Goal: Task Accomplishment & Management: Complete application form

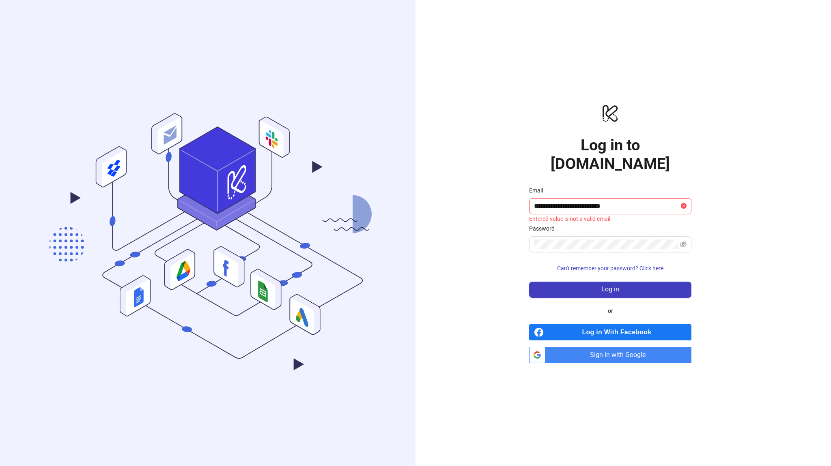
click at [475, 279] on div "**********" at bounding box center [609, 233] width 389 height 466
click at [598, 202] on input "**********" at bounding box center [606, 207] width 145 height 10
click at [470, 238] on div "**********" at bounding box center [609, 233] width 389 height 466
click at [575, 347] on span "Sign in with Google" at bounding box center [619, 355] width 143 height 16
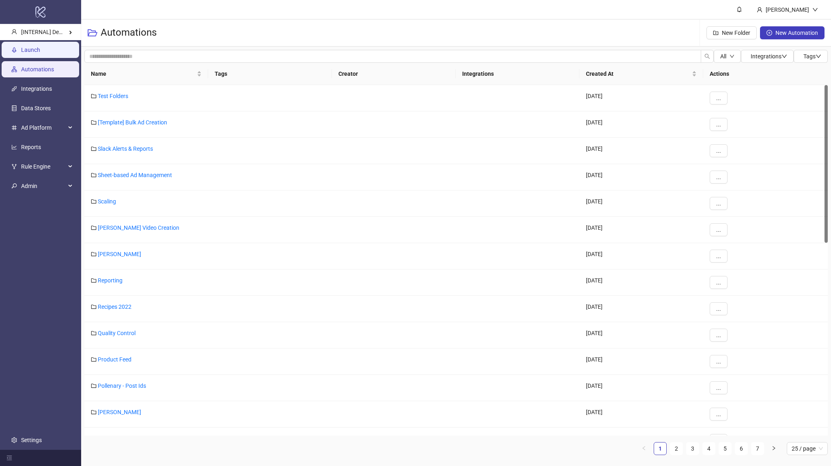
click at [40, 51] on link "Launch" at bounding box center [30, 50] width 19 height 6
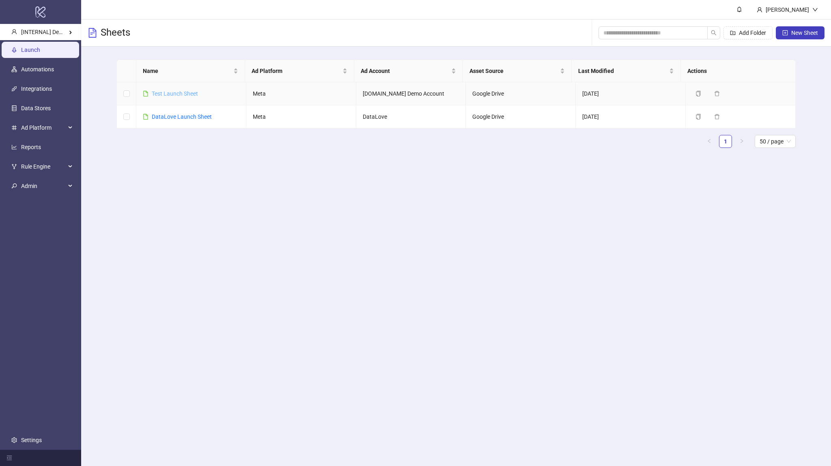
click at [170, 91] on link "Test Launch Sheet" at bounding box center [175, 93] width 46 height 6
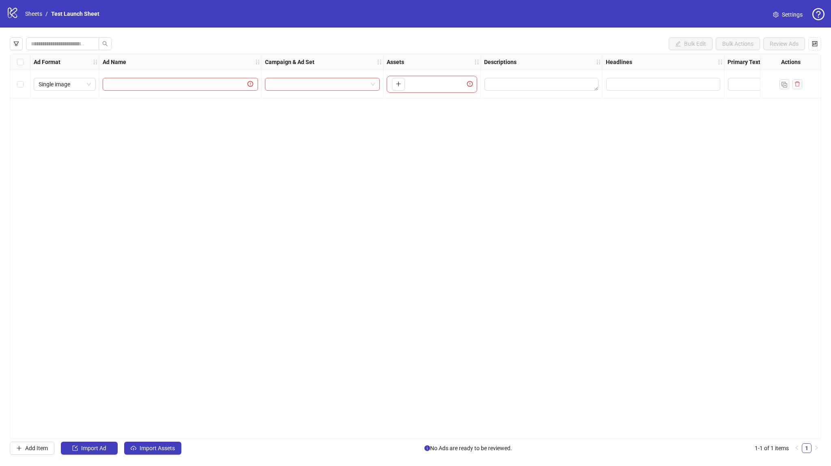
click at [24, 64] on div "Select all rows" at bounding box center [20, 62] width 20 height 16
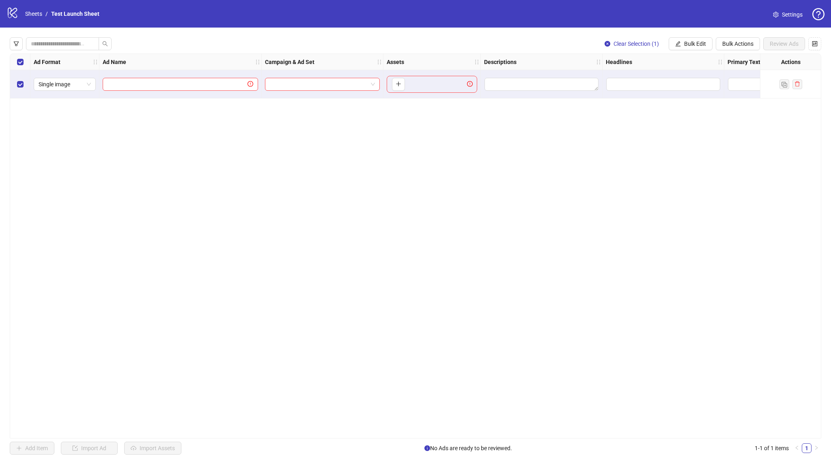
click at [24, 64] on div "Select all rows" at bounding box center [20, 62] width 20 height 16
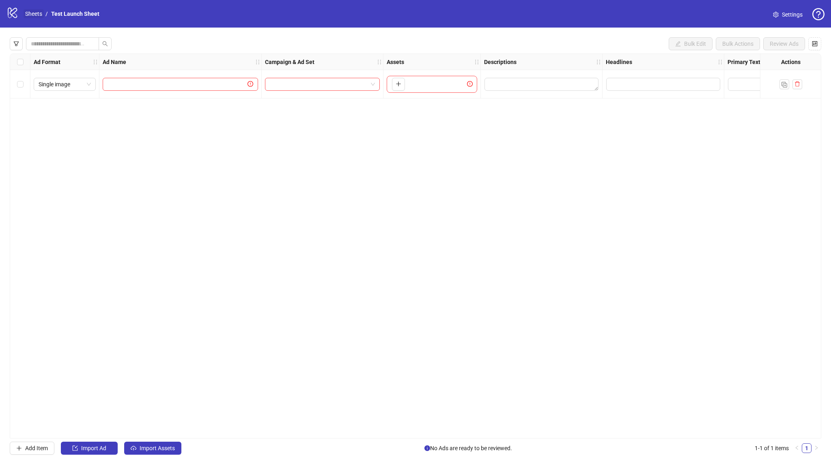
click at [37, 17] on link "Sheets" at bounding box center [34, 13] width 20 height 9
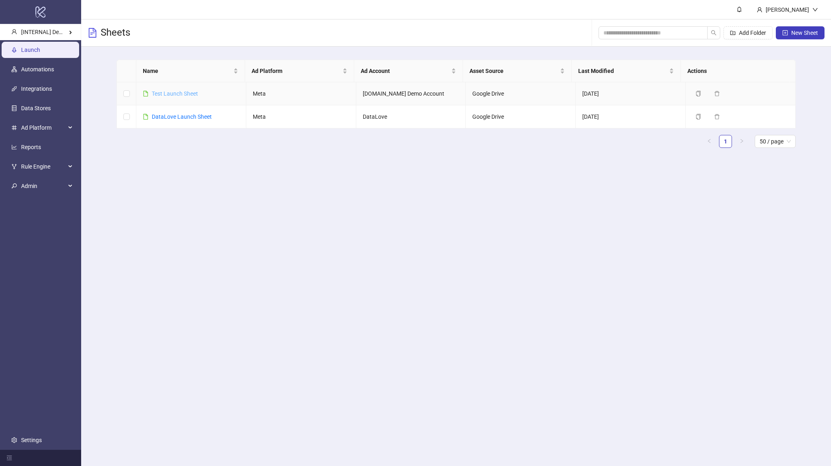
click at [189, 91] on link "Test Launch Sheet" at bounding box center [175, 93] width 46 height 6
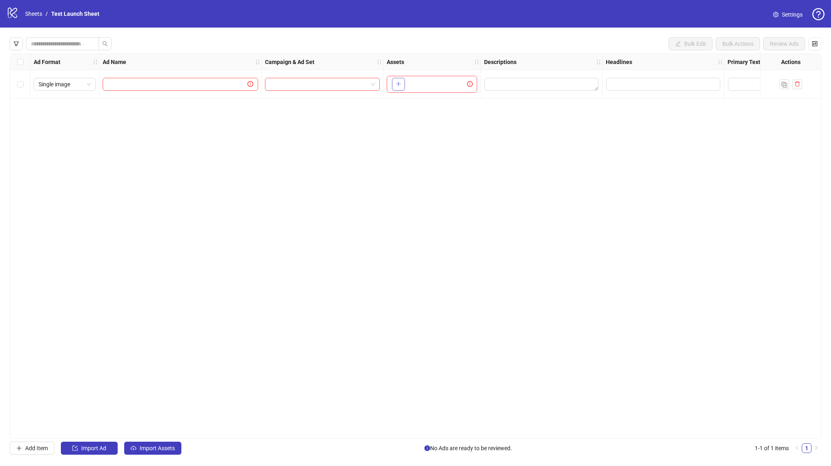
click at [396, 86] on icon "plus" at bounding box center [399, 84] width 6 height 6
click at [35, 15] on link "Sheets" at bounding box center [34, 13] width 20 height 9
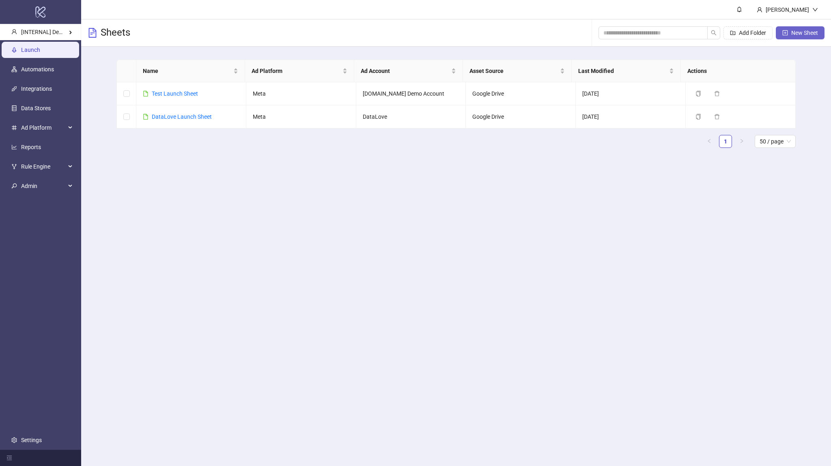
click at [791, 32] on span "New Sheet" at bounding box center [804, 33] width 27 height 6
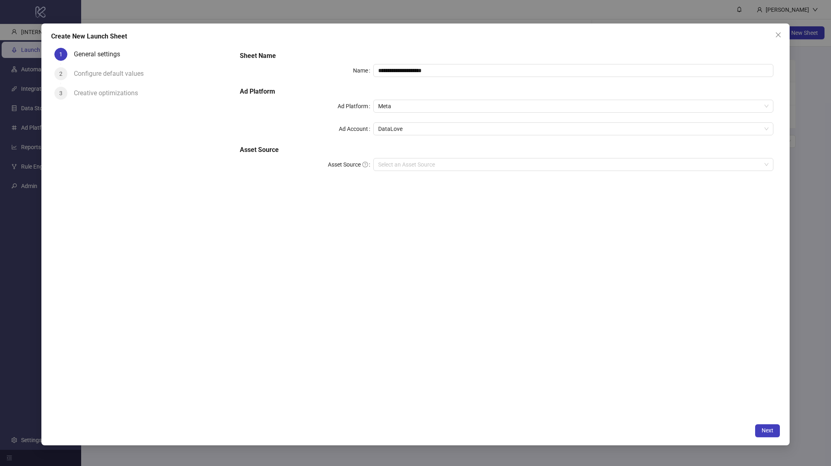
click at [408, 157] on div "**********" at bounding box center [506, 116] width 540 height 136
click at [408, 163] on input "Asset Source" at bounding box center [569, 165] width 383 height 12
click at [410, 164] on input "Asset Source" at bounding box center [569, 165] width 383 height 12
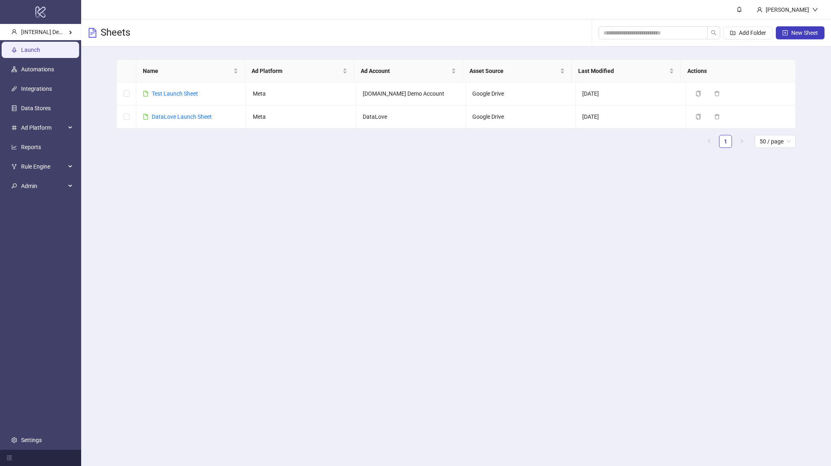
click at [0, 261] on ul "Launch Automations Integrations Data Stores Ad Platform Reports Rule Engine Adm…" at bounding box center [40, 245] width 81 height 410
click at [27, 443] on link "Settings" at bounding box center [31, 440] width 21 height 6
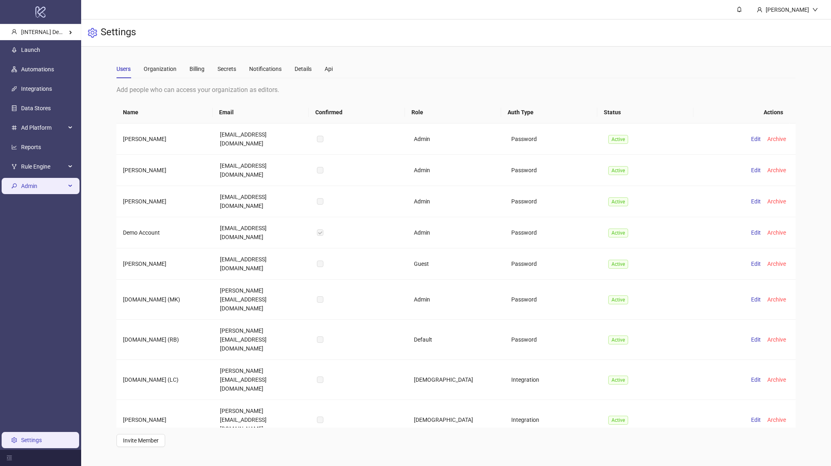
drag, startPoint x: 48, startPoint y: 186, endPoint x: 47, endPoint y: 193, distance: 7.3
click at [48, 186] on span "Admin" at bounding box center [43, 186] width 45 height 16
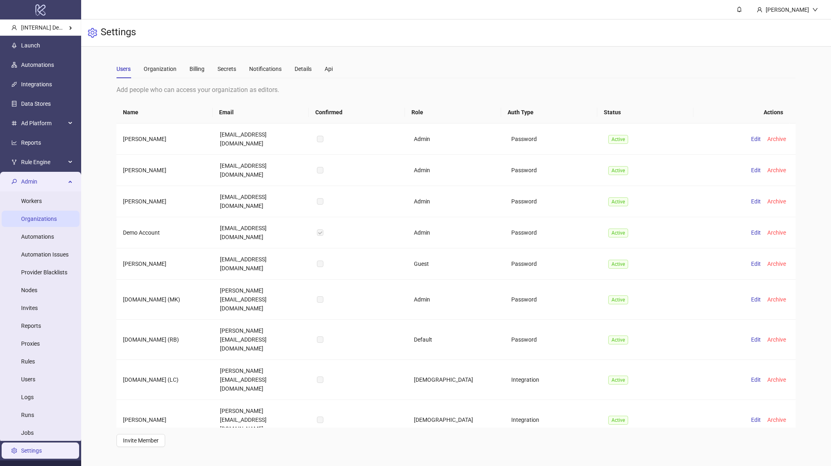
click at [38, 222] on link "Organizations" at bounding box center [39, 219] width 36 height 6
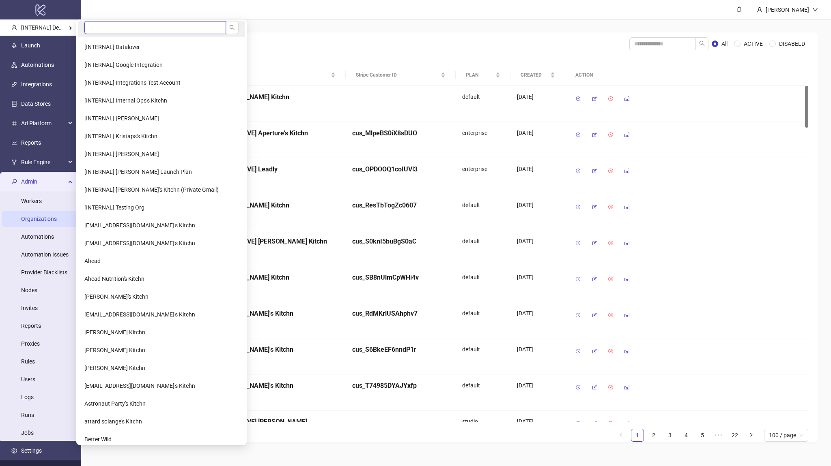
click at [101, 29] on input "search" at bounding box center [155, 27] width 142 height 13
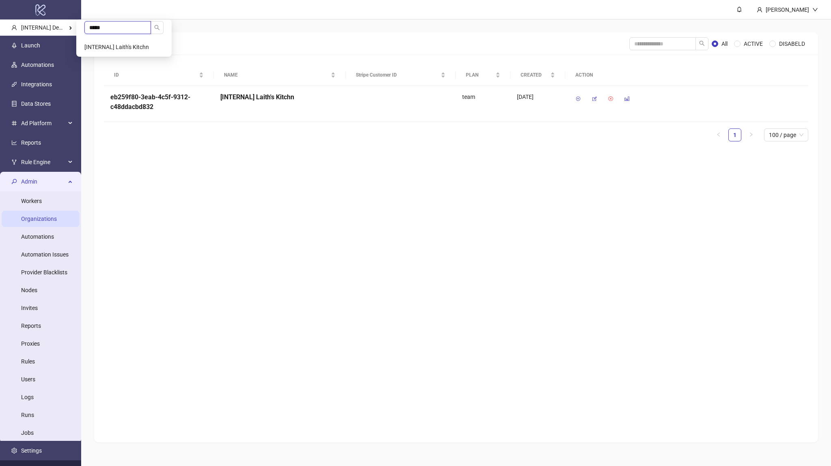
type input "*****"
click at [121, 39] on li "[INTERNAL] Laith's Kitchn" at bounding box center [124, 47] width 92 height 16
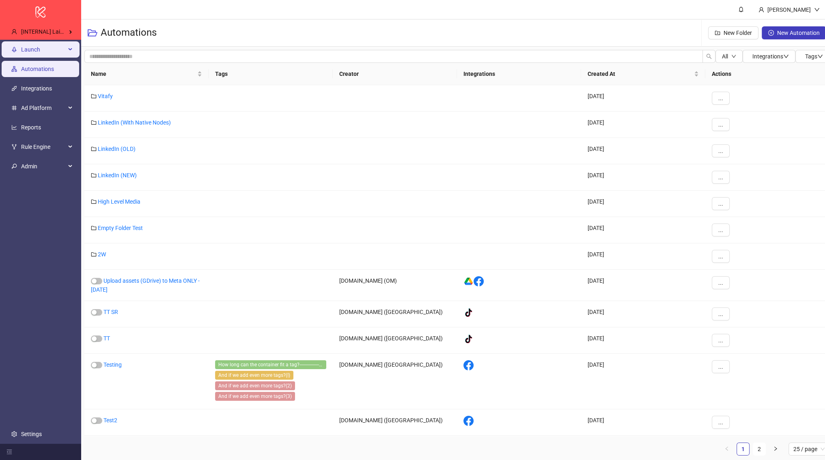
click at [44, 55] on span "Launch" at bounding box center [43, 49] width 45 height 16
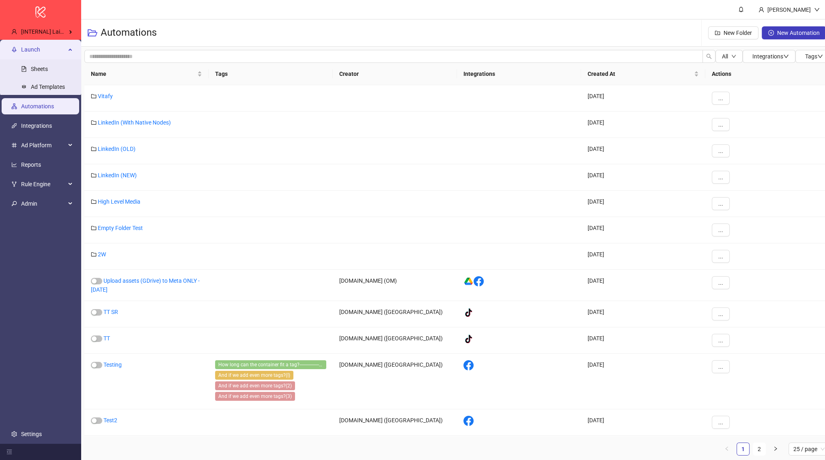
click at [41, 77] on ul "Sheets Ad Templates" at bounding box center [40, 77] width 81 height 37
click at [41, 72] on link "Sheets" at bounding box center [39, 69] width 17 height 6
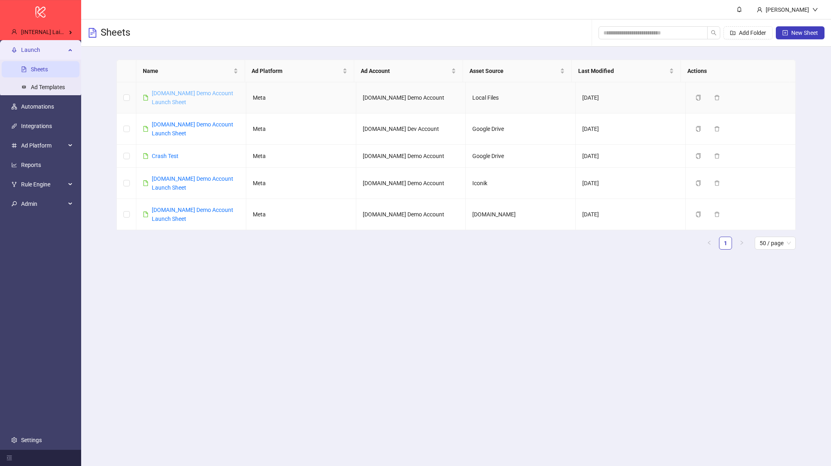
click at [208, 90] on link "Kitchn.io Demo Account Launch Sheet" at bounding box center [193, 97] width 82 height 15
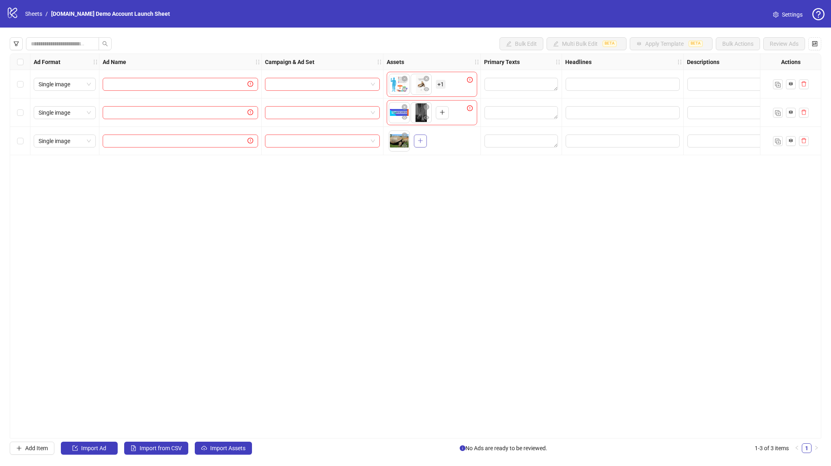
click at [414, 138] on button "button" at bounding box center [420, 141] width 13 height 13
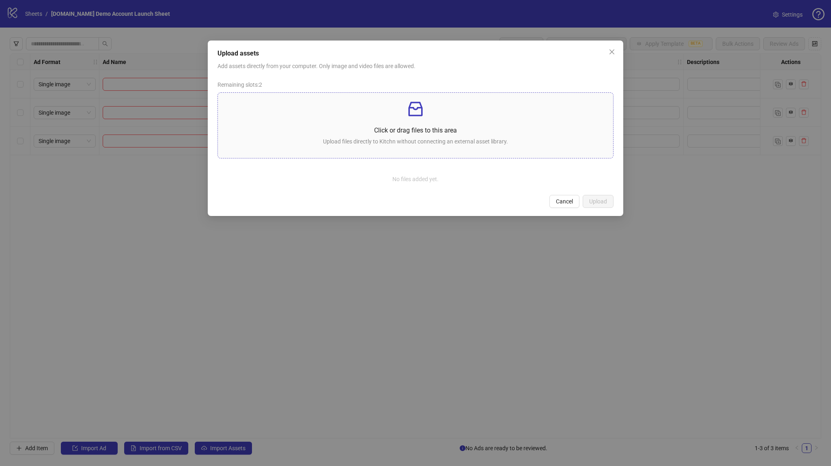
click at [394, 146] on p "Upload files directly to Kitchn without connecting an external asset library." at bounding box center [415, 141] width 382 height 9
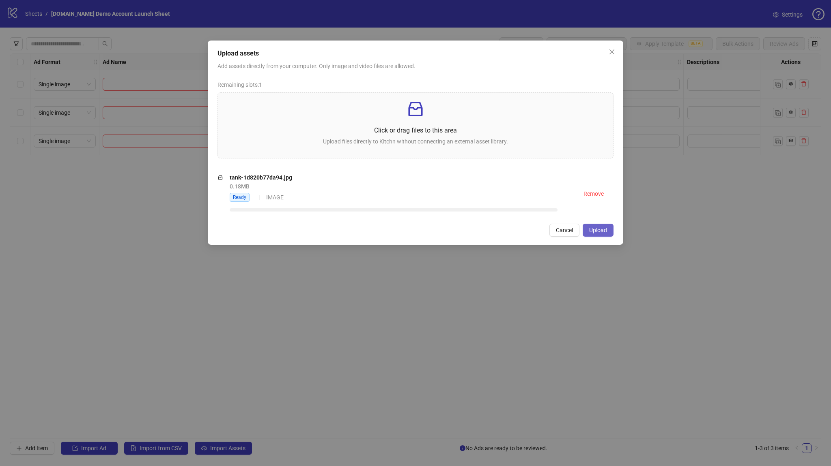
click at [601, 226] on button "Upload" at bounding box center [598, 230] width 31 height 13
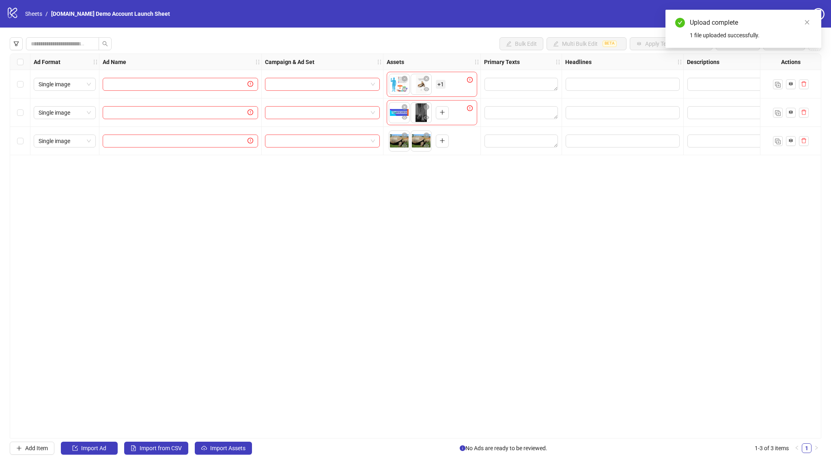
click at [435, 144] on div "To pick up a draggable item, press the space bar. While dragging, use the arrow…" at bounding box center [419, 141] width 60 height 21
click at [442, 144] on icon "plus" at bounding box center [442, 141] width 6 height 6
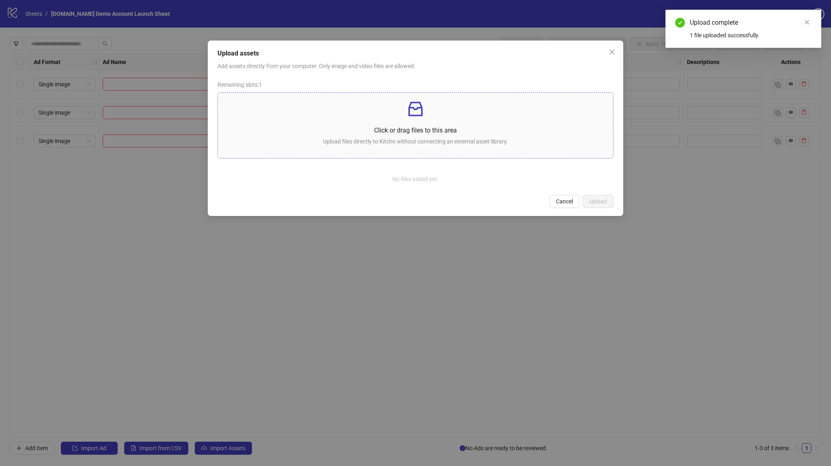
click at [396, 150] on div "Click or drag files to this area Upload files directly to Kitchn without connec…" at bounding box center [415, 125] width 382 height 52
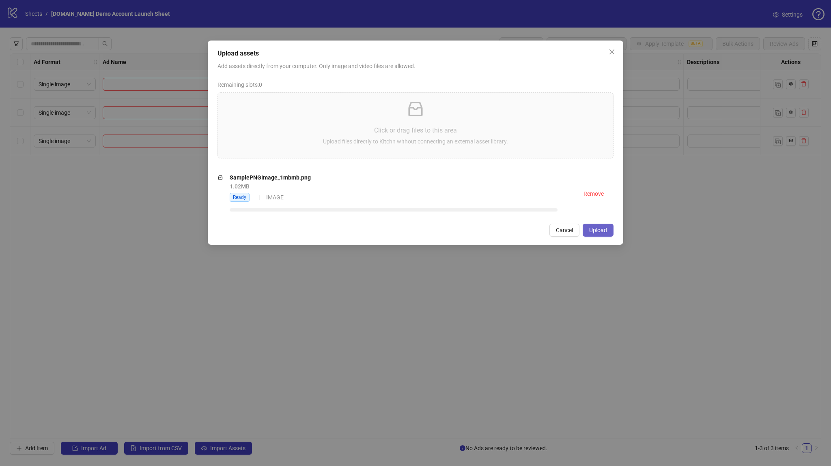
click at [595, 229] on span "Upload" at bounding box center [598, 230] width 18 height 6
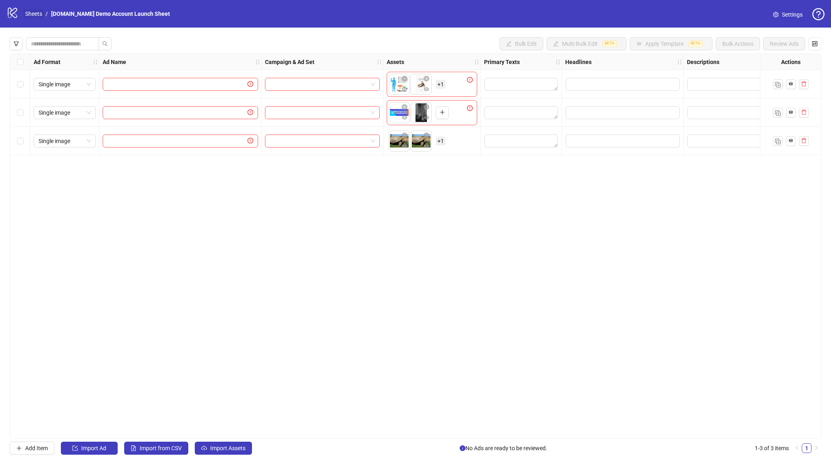
click at [28, 14] on link "Sheets" at bounding box center [34, 13] width 20 height 9
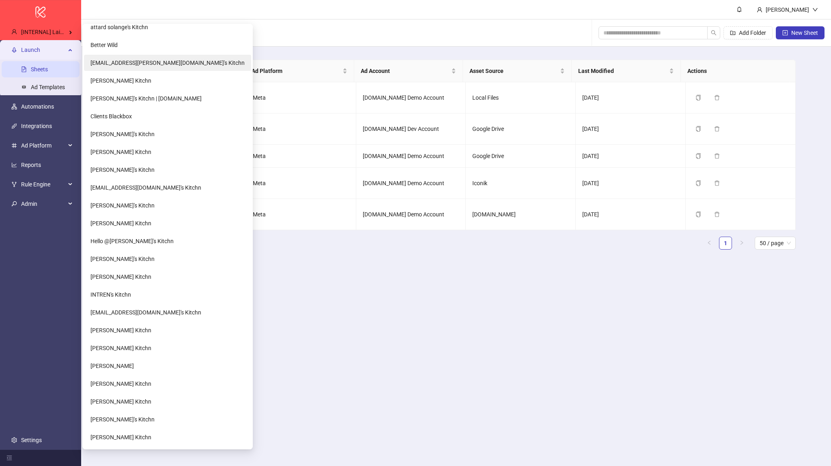
scroll to position [438, 0]
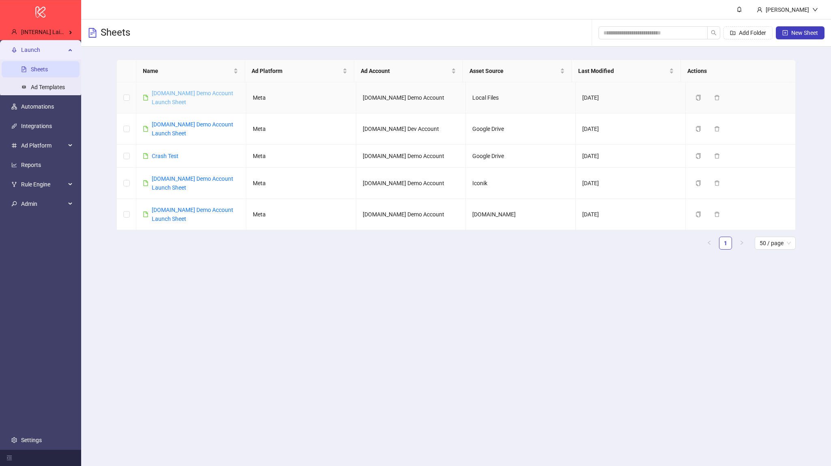
click at [156, 96] on link "[DOMAIN_NAME] Demo Account Launch Sheet" at bounding box center [193, 97] width 82 height 15
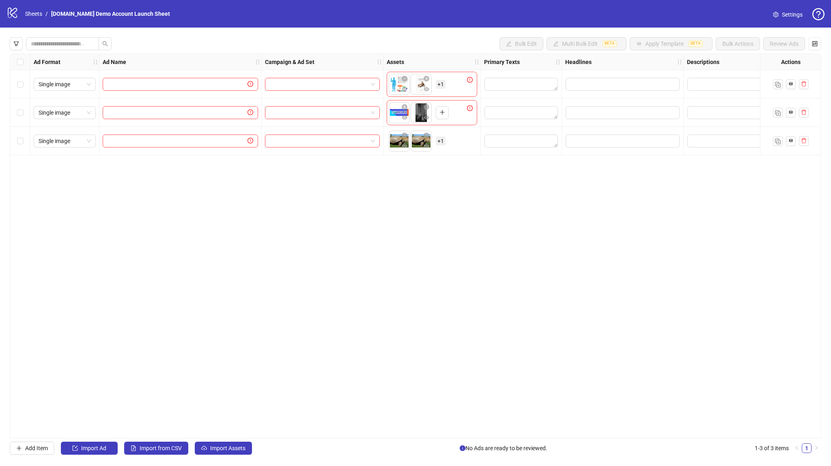
click at [13, 146] on div "Select row 3" at bounding box center [20, 141] width 20 height 28
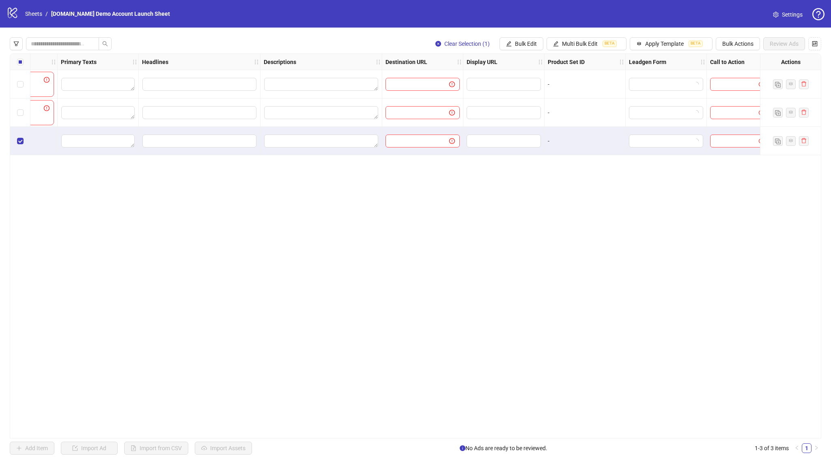
scroll to position [0, 416]
drag, startPoint x: 413, startPoint y: 118, endPoint x: 359, endPoint y: 82, distance: 64.6
click at [380, 54] on div "To pick up a draggable item, press the space bar. While dragging, use the arrow…" at bounding box center [206, 54] width 1225 height 0
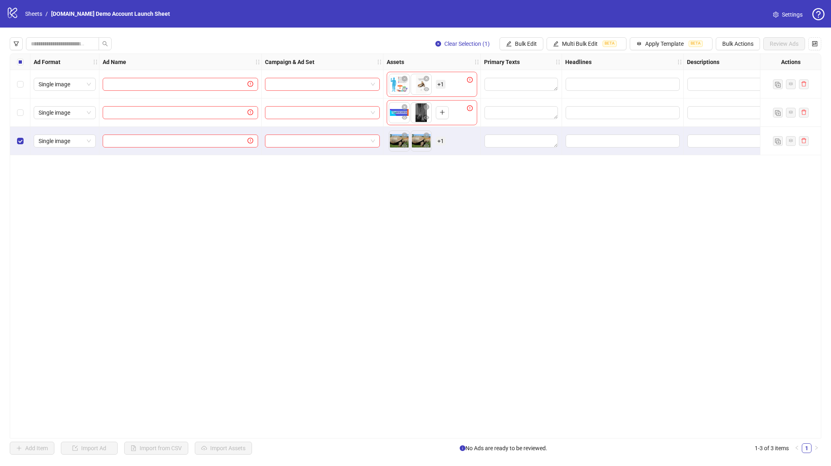
click at [12, 140] on div "Select row 3" at bounding box center [20, 141] width 20 height 28
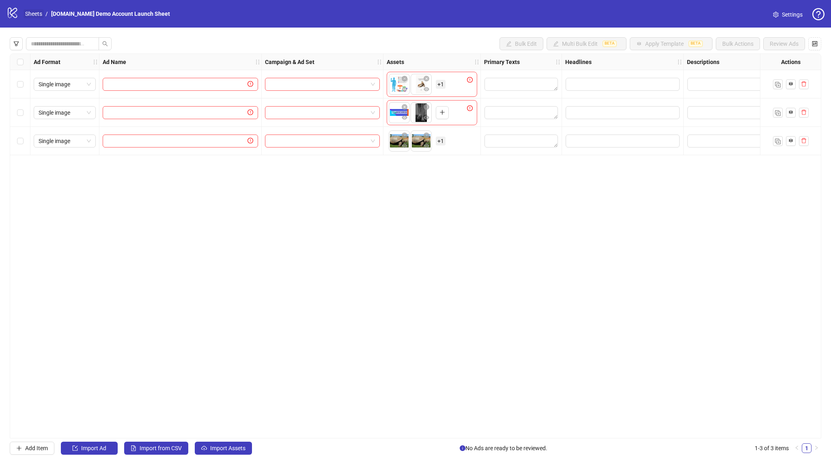
click at [39, 17] on link "Sheets" at bounding box center [34, 13] width 20 height 9
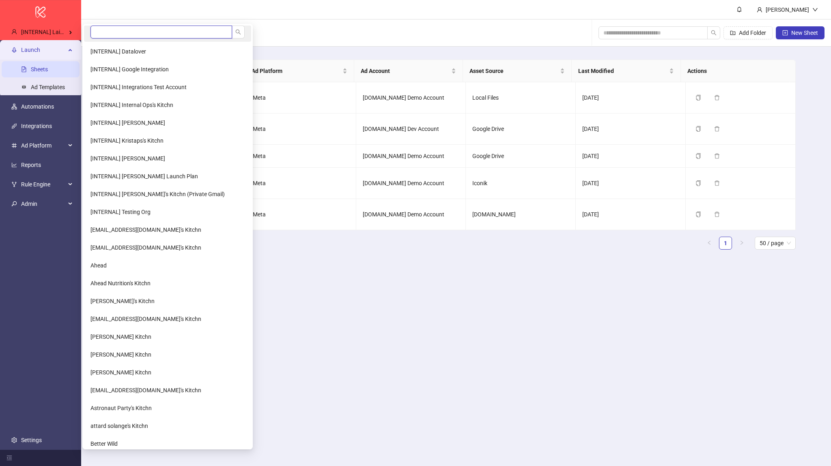
drag, startPoint x: 103, startPoint y: 31, endPoint x: 97, endPoint y: 31, distance: 6.5
click at [102, 31] on input "search" at bounding box center [161, 32] width 142 height 13
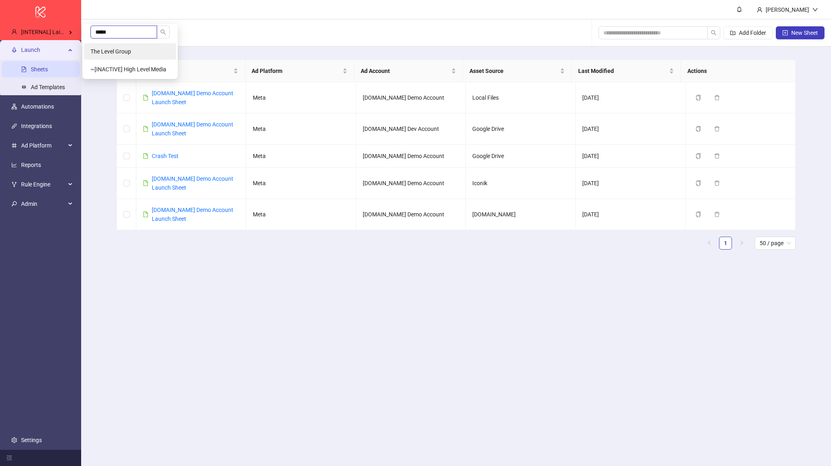
type input "*****"
click at [130, 49] on span "The Level Group" at bounding box center [110, 51] width 41 height 6
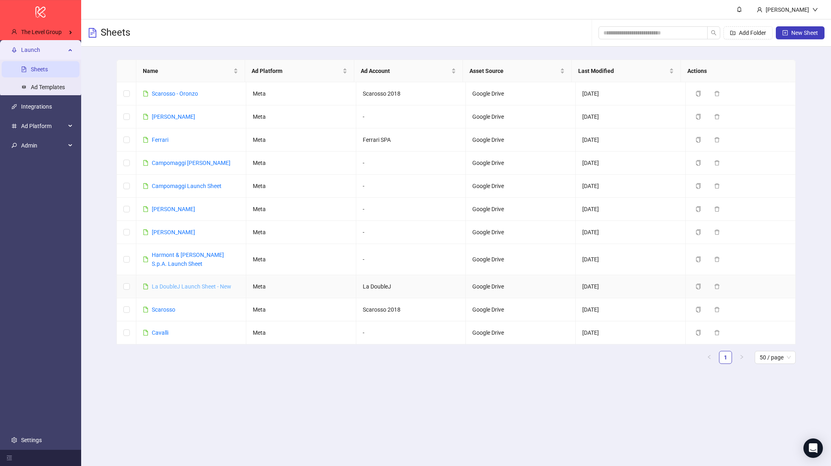
click at [189, 284] on link "La DoubleJ Launch Sheet - New" at bounding box center [192, 287] width 80 height 6
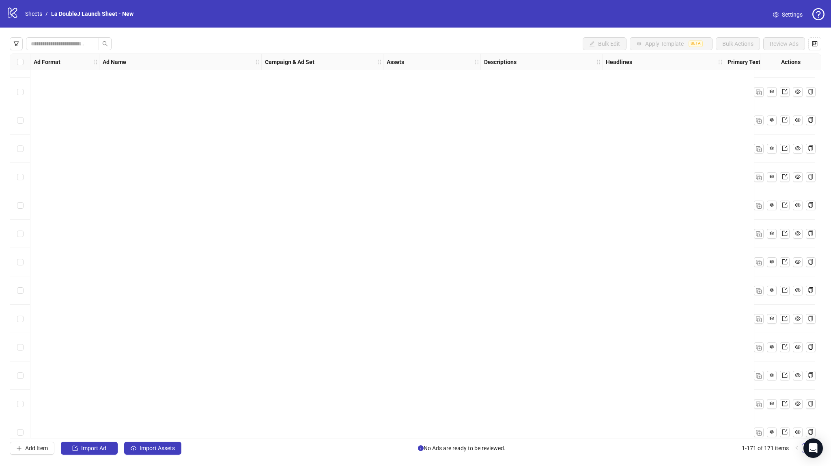
scroll to position [4490, 0]
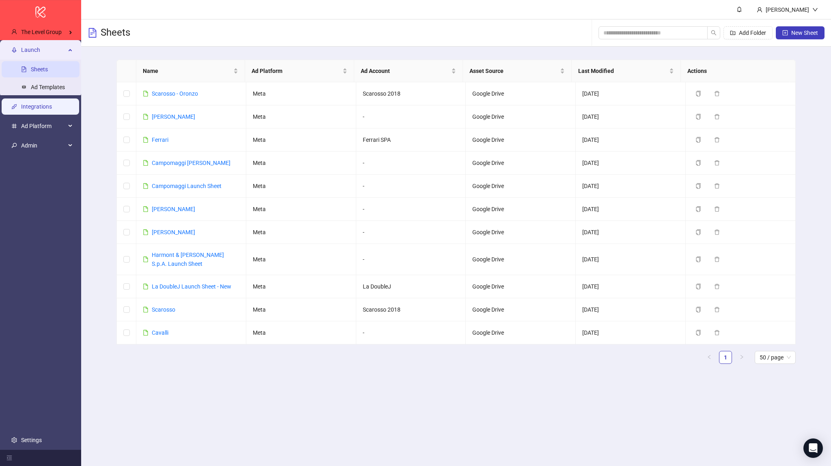
click at [45, 110] on link "Integrations" at bounding box center [36, 106] width 31 height 6
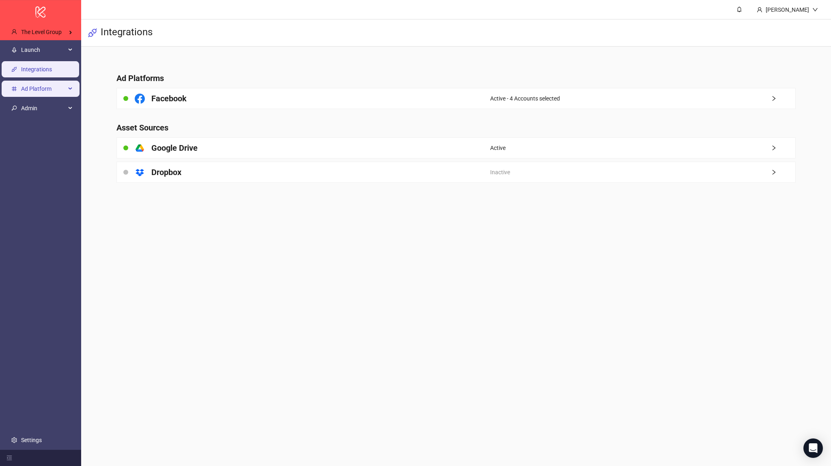
click at [52, 91] on span "Ad Platform" at bounding box center [43, 89] width 45 height 16
click at [51, 90] on span "Ad Platform" at bounding box center [43, 89] width 45 height 16
click at [52, 101] on span "Admin" at bounding box center [43, 108] width 45 height 16
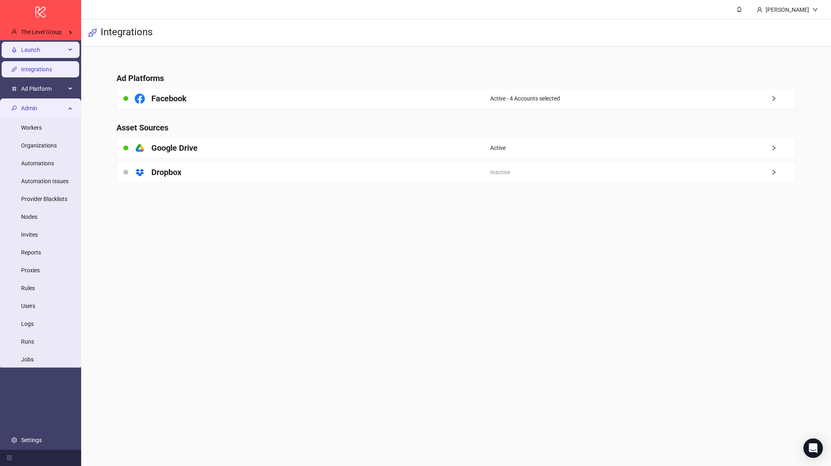
click at [31, 58] on li "Launch Sheets Ad Templates" at bounding box center [40, 49] width 81 height 19
click at [34, 50] on span "Launch" at bounding box center [43, 50] width 45 height 16
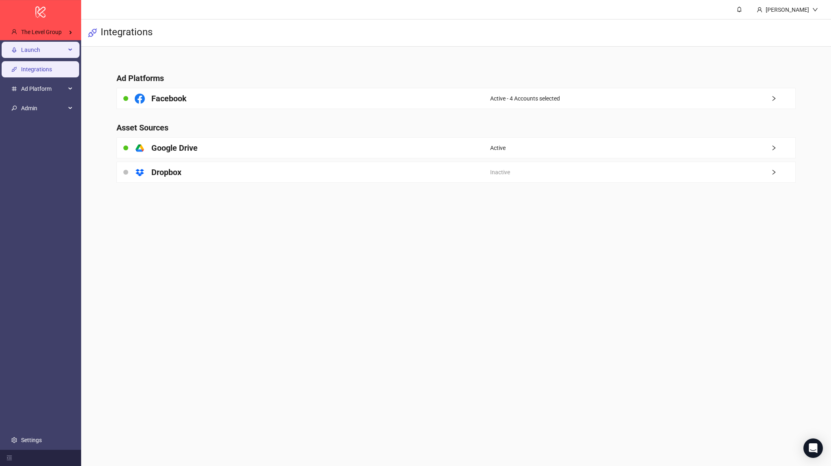
click at [37, 52] on span "Launch" at bounding box center [43, 50] width 45 height 16
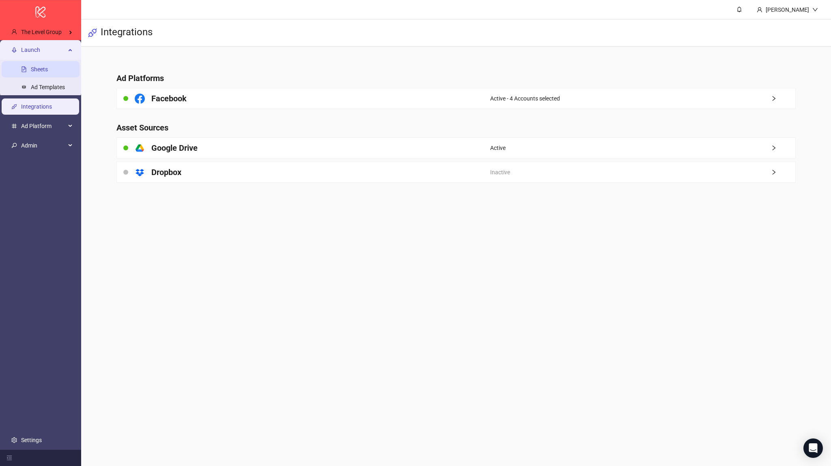
click at [41, 67] on link "Sheets" at bounding box center [39, 69] width 17 height 6
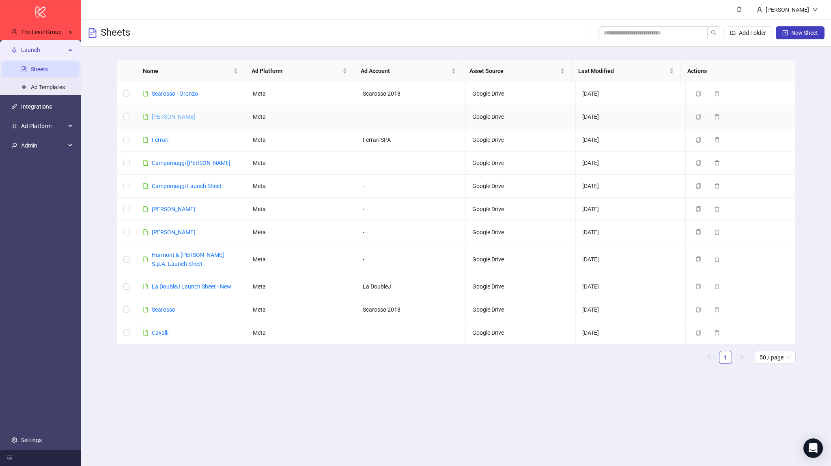
click at [184, 114] on link "[PERSON_NAME]" at bounding box center [173, 117] width 43 height 6
click at [172, 186] on link "Campomaggi Launch Sheet" at bounding box center [187, 186] width 70 height 6
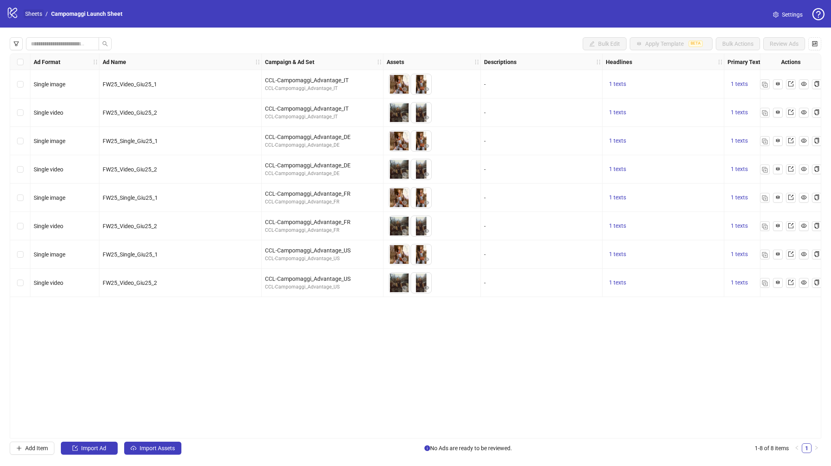
click at [35, 11] on link "Sheets" at bounding box center [34, 13] width 20 height 9
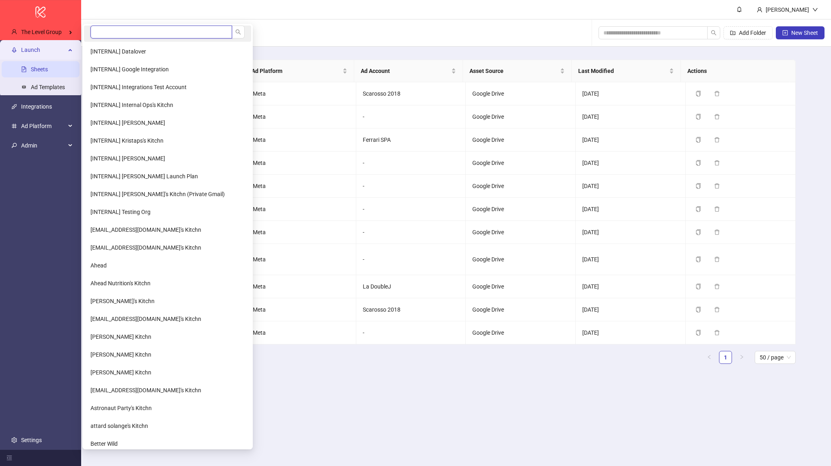
click at [95, 31] on input "search" at bounding box center [161, 32] width 142 height 13
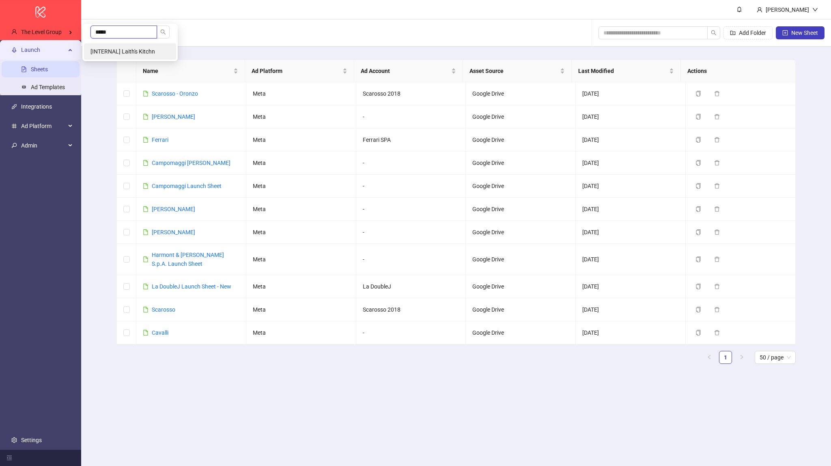
type input "*****"
click at [116, 45] on li "[INTERNAL] Laith's Kitchn" at bounding box center [130, 51] width 92 height 16
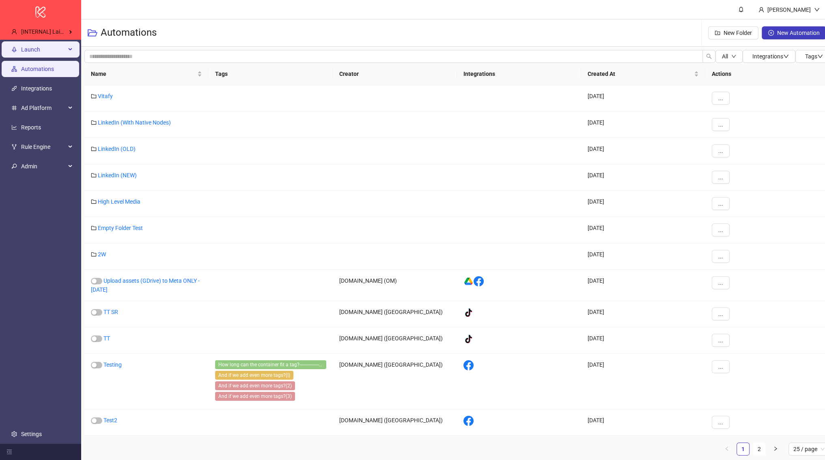
click at [32, 54] on span "Launch" at bounding box center [43, 49] width 45 height 16
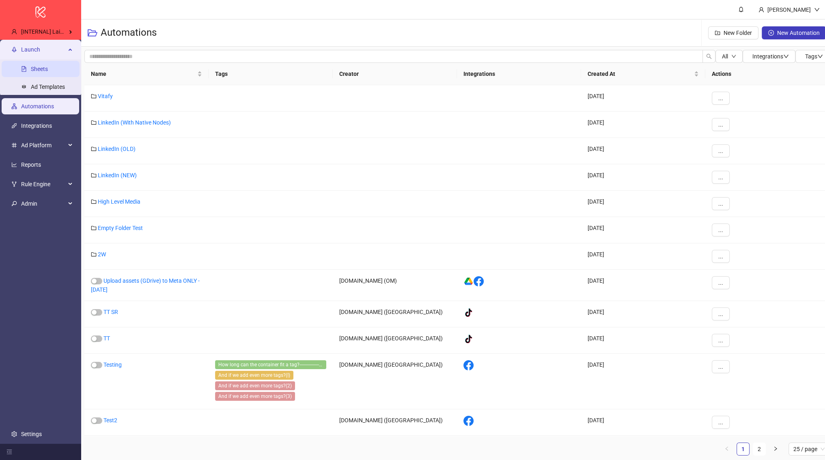
click at [39, 71] on link "Sheets" at bounding box center [39, 69] width 17 height 6
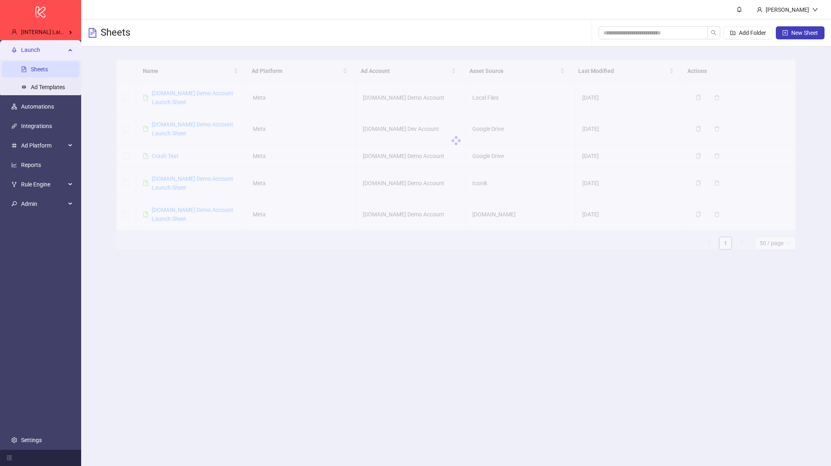
click at [180, 96] on div at bounding box center [455, 141] width 679 height 162
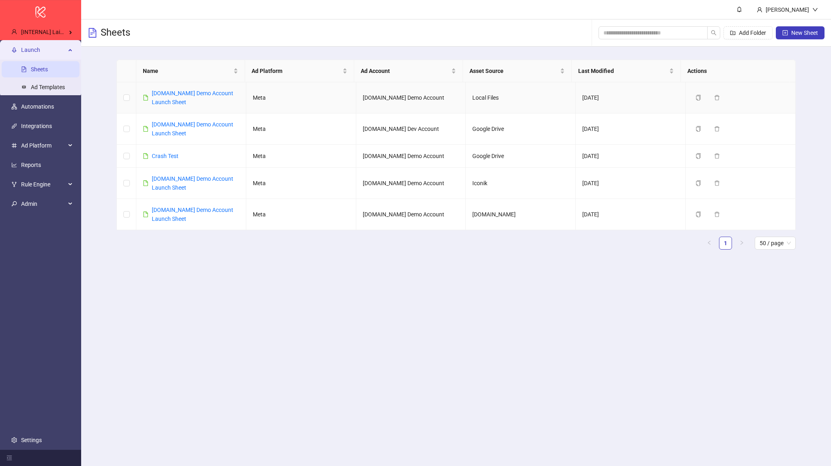
click at [181, 105] on div "[DOMAIN_NAME] Demo Account Launch Sheet" at bounding box center [196, 98] width 88 height 18
click at [178, 98] on div "[DOMAIN_NAME] Demo Account Launch Sheet" at bounding box center [196, 98] width 88 height 18
click at [176, 91] on link "[DOMAIN_NAME] Demo Account Launch Sheet" at bounding box center [193, 97] width 82 height 15
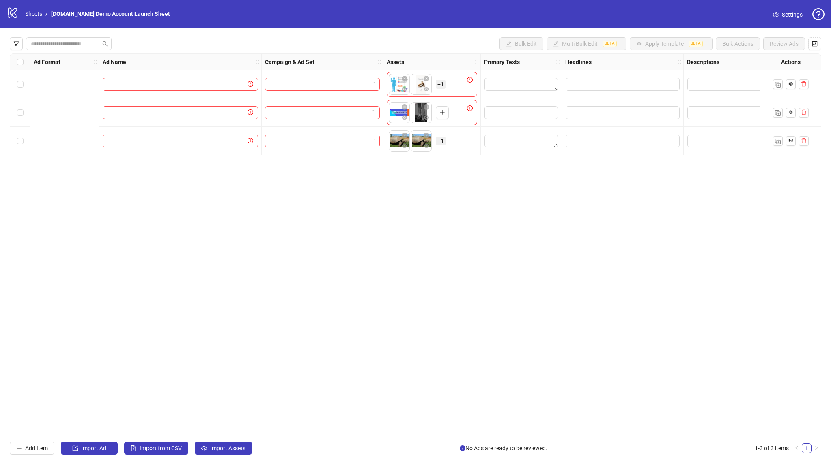
scroll to position [0, 435]
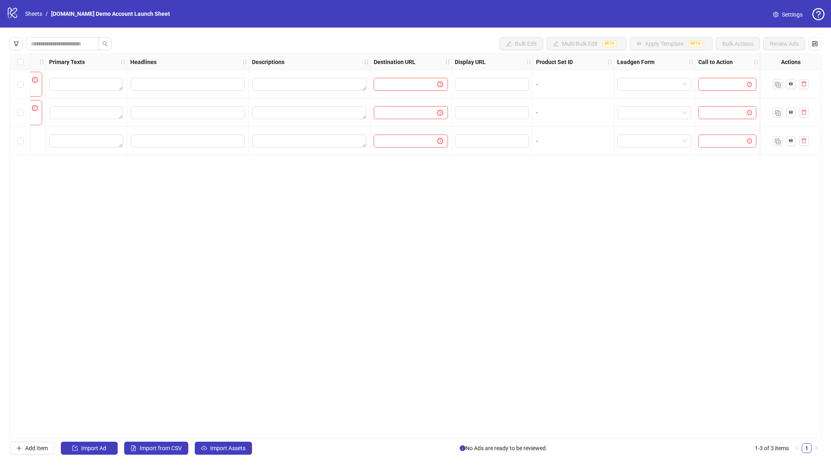
click at [706, 92] on div at bounding box center [727, 84] width 65 height 28
click at [709, 88] on input "search" at bounding box center [723, 84] width 41 height 12
click at [720, 161] on div "Download" at bounding box center [727, 165] width 45 height 9
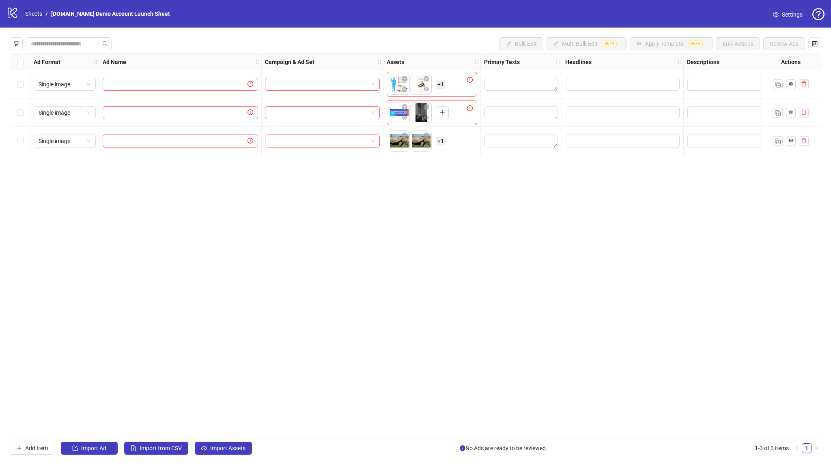
click at [39, 16] on link "Sheets" at bounding box center [34, 13] width 20 height 9
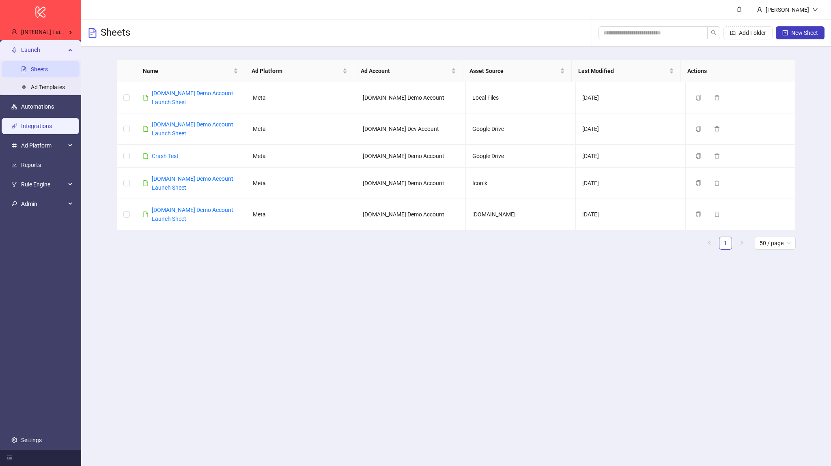
click at [49, 125] on link "Integrations" at bounding box center [36, 126] width 31 height 6
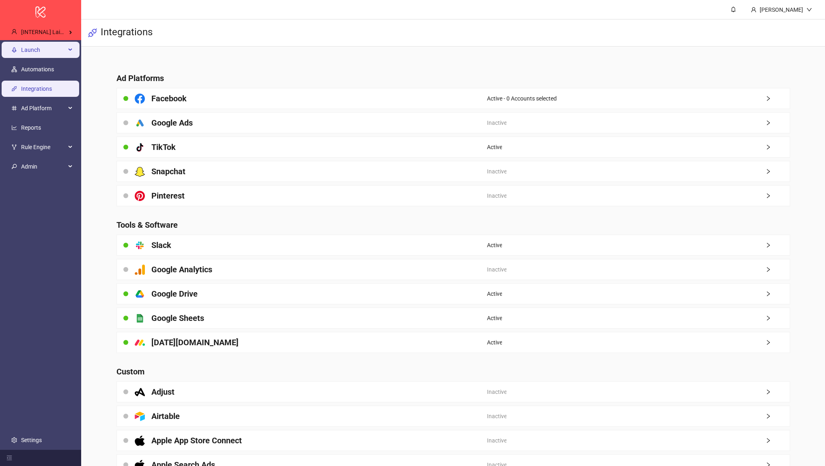
click at [36, 50] on span "Launch" at bounding box center [43, 50] width 45 height 16
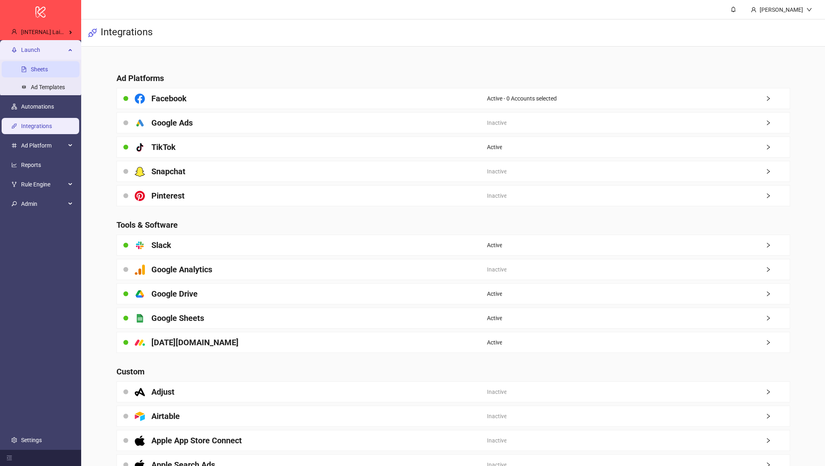
click at [40, 67] on link "Sheets" at bounding box center [39, 69] width 17 height 6
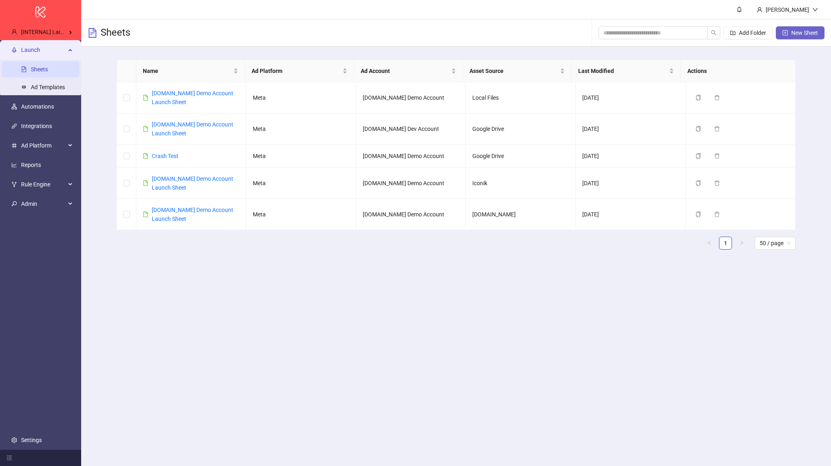
click at [780, 33] on button "New Sheet" at bounding box center [800, 32] width 49 height 13
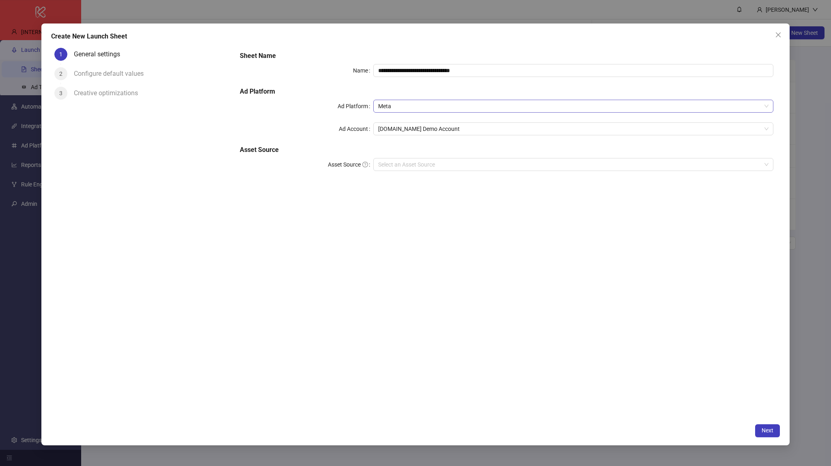
click at [400, 105] on span "Meta" at bounding box center [573, 106] width 390 height 12
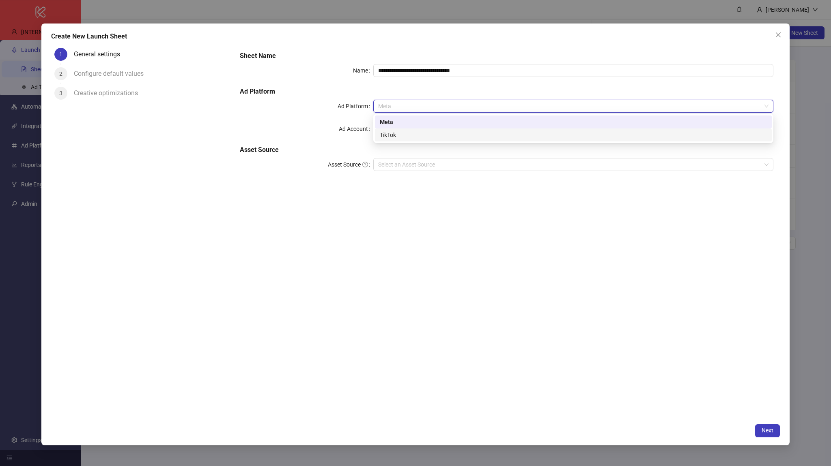
click at [403, 134] on div "TikTok" at bounding box center [573, 135] width 387 height 9
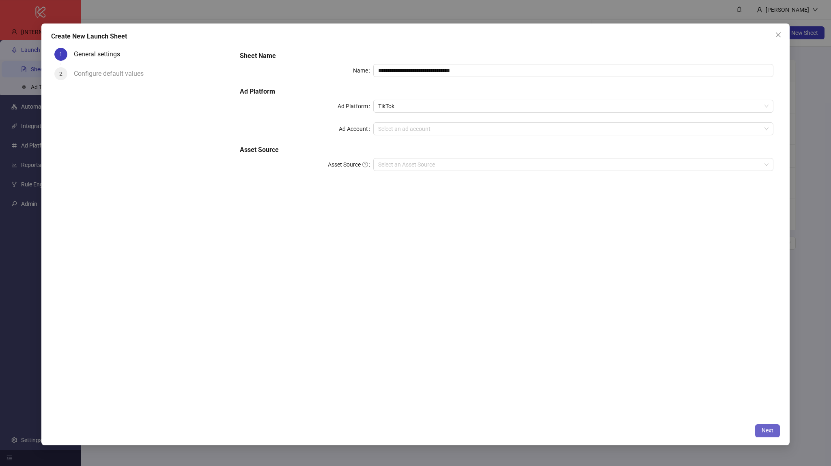
click at [757, 430] on button "Next" at bounding box center [767, 431] width 25 height 13
click at [455, 129] on input "Ad Account" at bounding box center [569, 129] width 383 height 12
click at [813, 216] on div "**********" at bounding box center [415, 233] width 831 height 466
click at [492, 135] on div "Please select one ad account!" at bounding box center [573, 139] width 400 height 9
click at [499, 129] on input "Ad Account" at bounding box center [569, 129] width 383 height 12
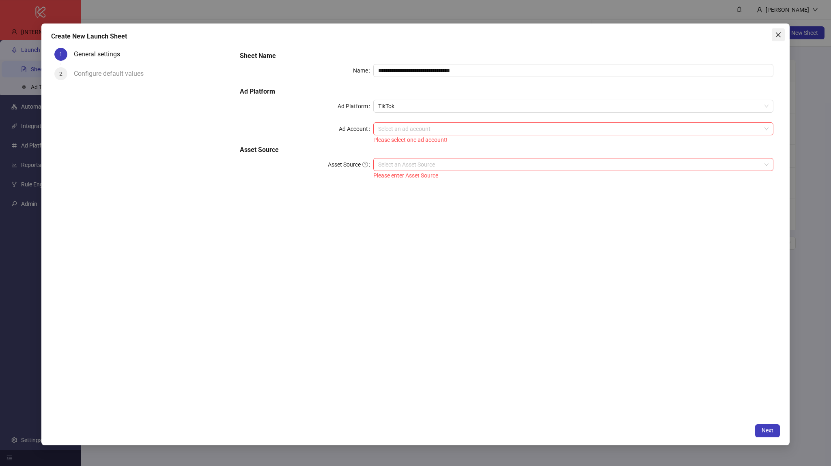
click at [774, 37] on span "Close" at bounding box center [778, 35] width 13 height 6
